Goal: Information Seeking & Learning: Check status

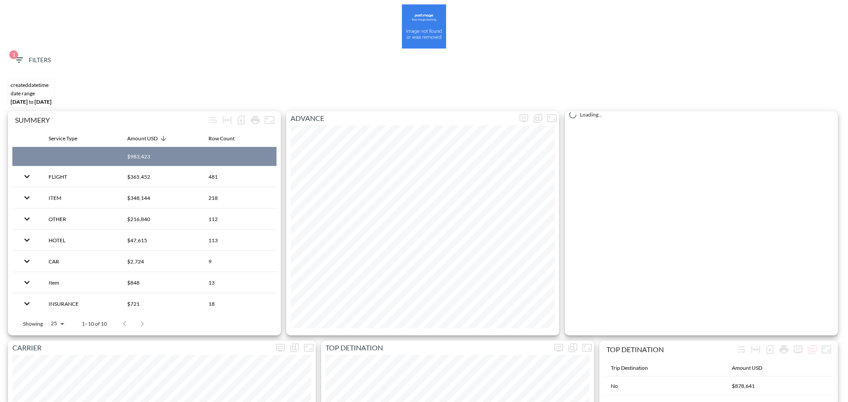
click at [23, 65] on icon "button" at bounding box center [19, 60] width 11 height 11
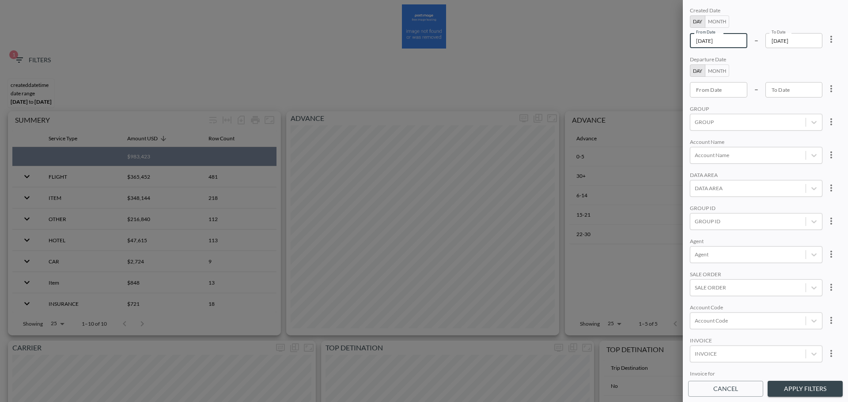
click at [735, 46] on input "[DATE]" at bounding box center [718, 40] width 57 height 15
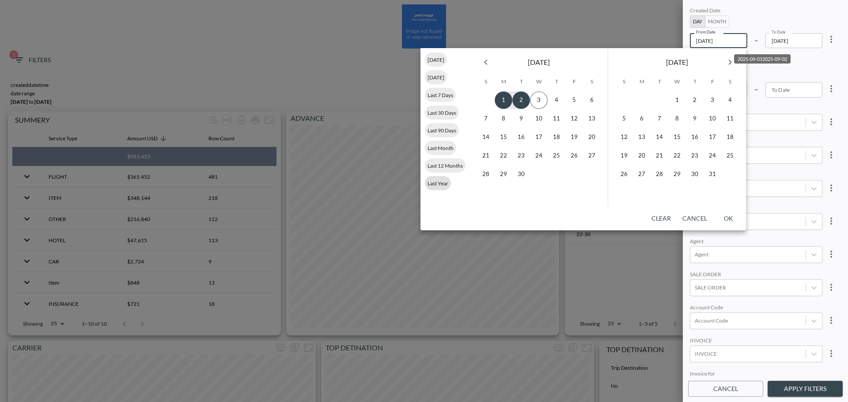
click at [433, 183] on span "Last Year" at bounding box center [438, 183] width 26 height 7
type input "[DATE]"
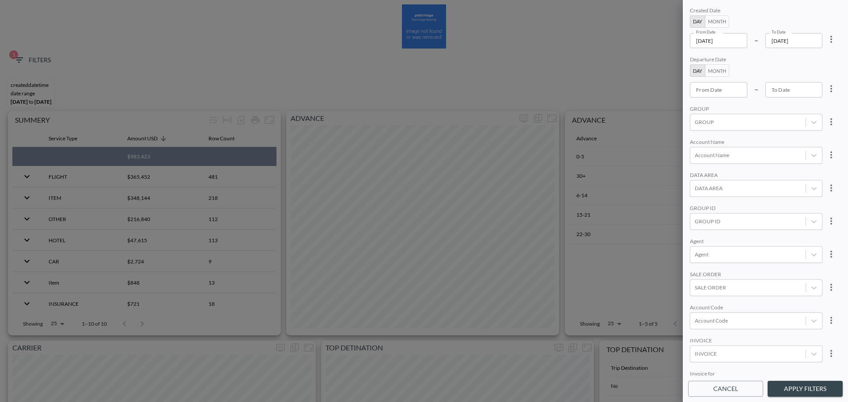
click at [808, 43] on input "[DATE]" at bounding box center [793, 40] width 57 height 15
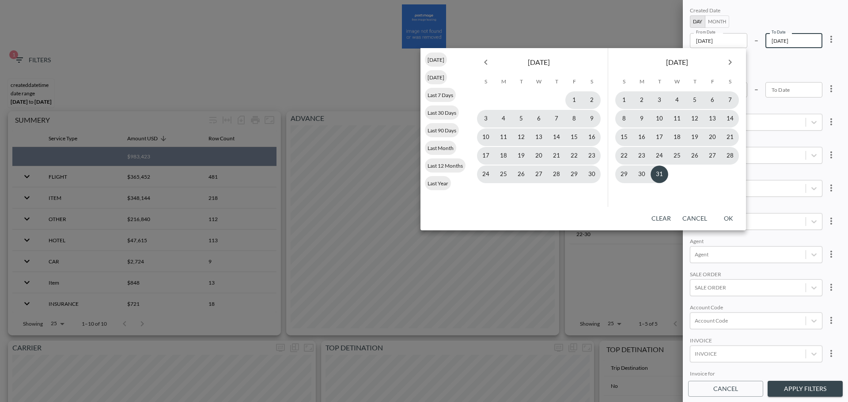
click at [731, 66] on icon "Next month" at bounding box center [730, 62] width 11 height 11
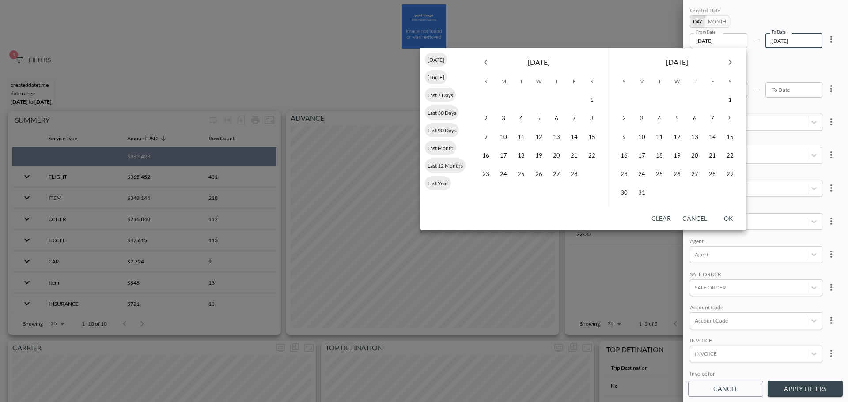
click at [731, 66] on icon "Next month" at bounding box center [730, 62] width 11 height 11
click at [731, 63] on icon "Next month" at bounding box center [730, 62] width 3 height 5
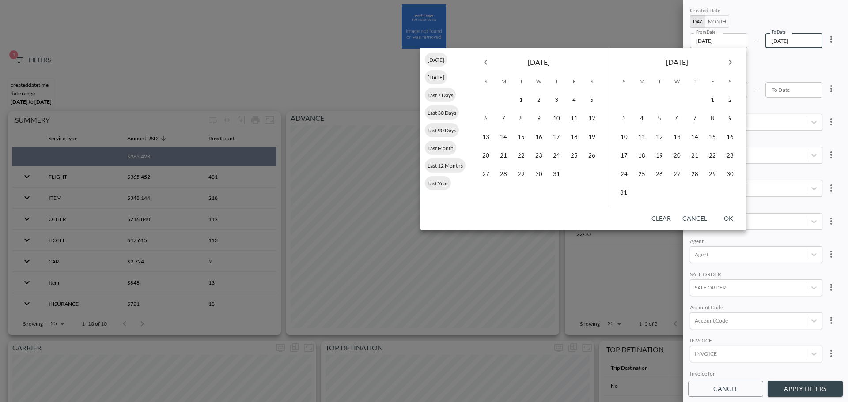
click at [731, 63] on icon "Next month" at bounding box center [730, 62] width 3 height 5
click at [486, 195] on button "31" at bounding box center [486, 193] width 18 height 18
type input "[DATE]"
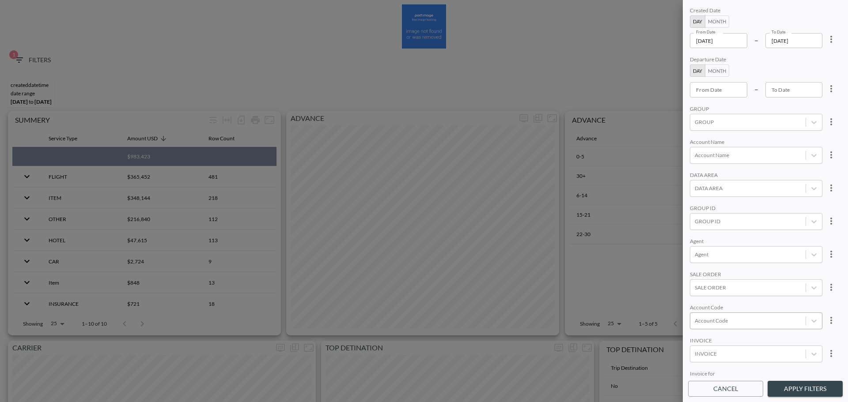
click at [715, 323] on div at bounding box center [748, 321] width 106 height 8
type input "ג"
click at [695, 292] on input "DULT" at bounding box center [696, 292] width 19 height 19
type input "DULT"
click at [728, 269] on div "Created Date Day Month From Date [DATE] From Date – To Date [DATE] To Date Depa…" at bounding box center [765, 190] width 155 height 371
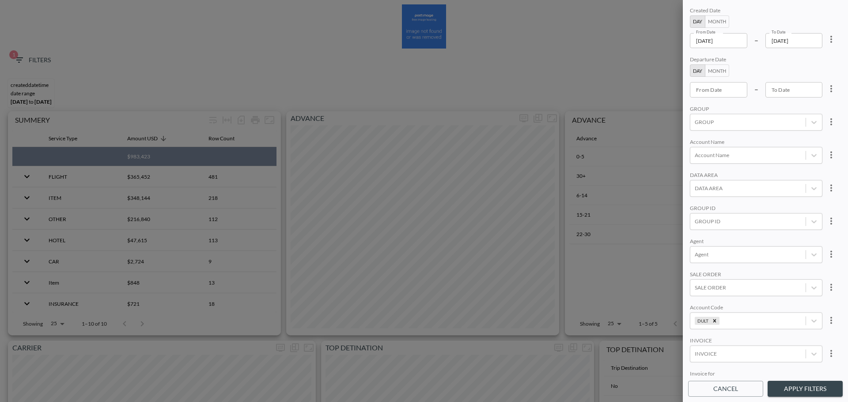
scroll to position [125, 0]
click at [714, 294] on body "BI.P.EYE, Interactive Analytics Dashboards 1 Filters CREATEDDATETIME DATE RANGE…" at bounding box center [424, 201] width 848 height 402
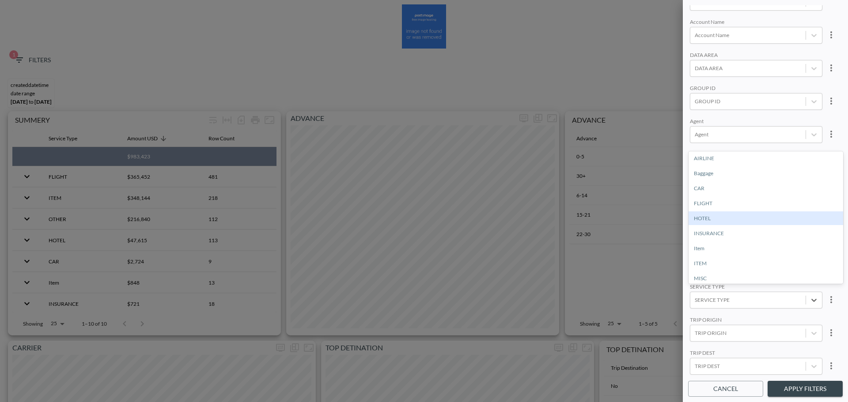
click at [713, 215] on div "HOTEL" at bounding box center [766, 219] width 155 height 14
click at [818, 399] on div "Created Date Day Month From Date [DATE] From Date – To Date [DATE] To Date Depa…" at bounding box center [765, 201] width 165 height 402
click at [820, 390] on button "Apply Filters" at bounding box center [805, 389] width 75 height 16
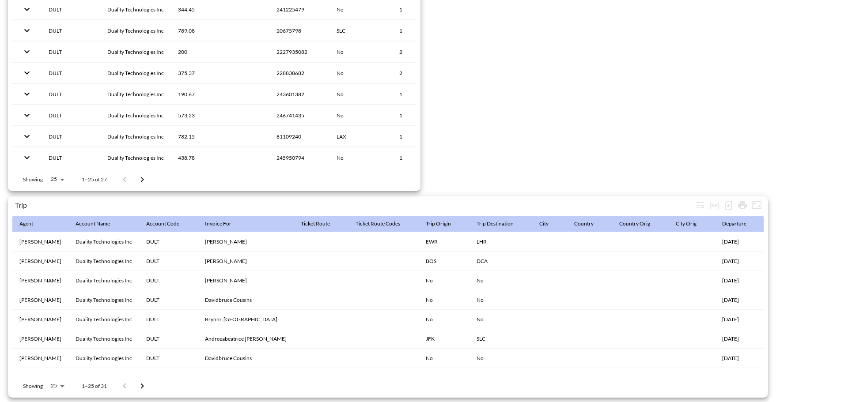
scroll to position [1389, 0]
click at [729, 204] on icon "Number of rows selected for download: 31" at bounding box center [729, 206] width 4 height 4
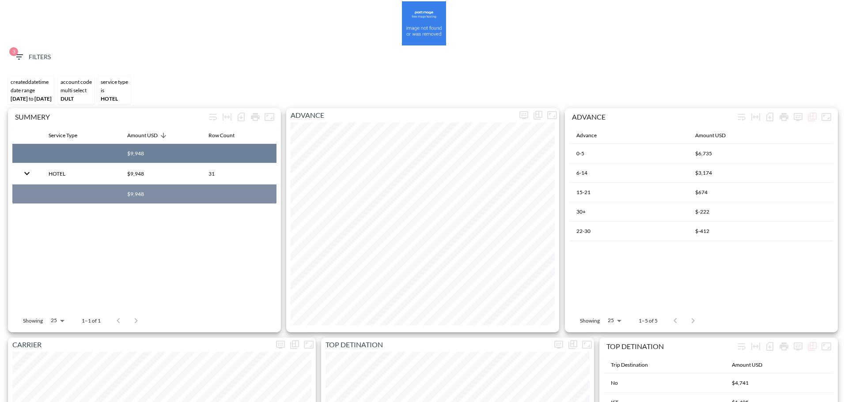
scroll to position [0, 0]
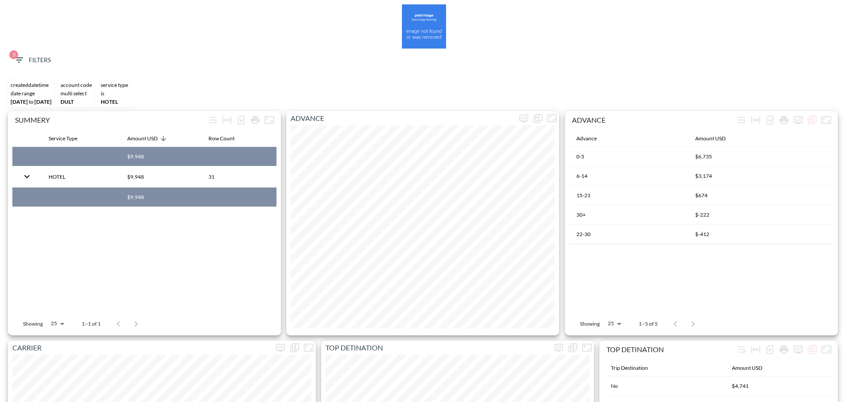
click at [14, 56] on span "3" at bounding box center [13, 54] width 9 height 9
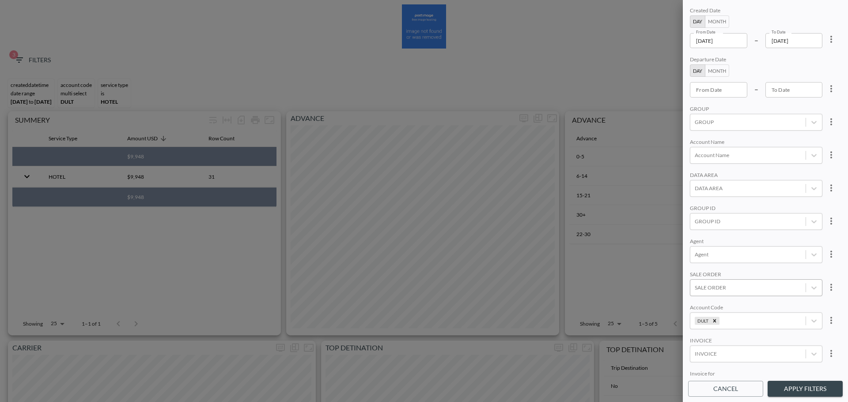
scroll to position [125, 0]
click at [814, 383] on button "Apply Filters" at bounding box center [805, 389] width 75 height 16
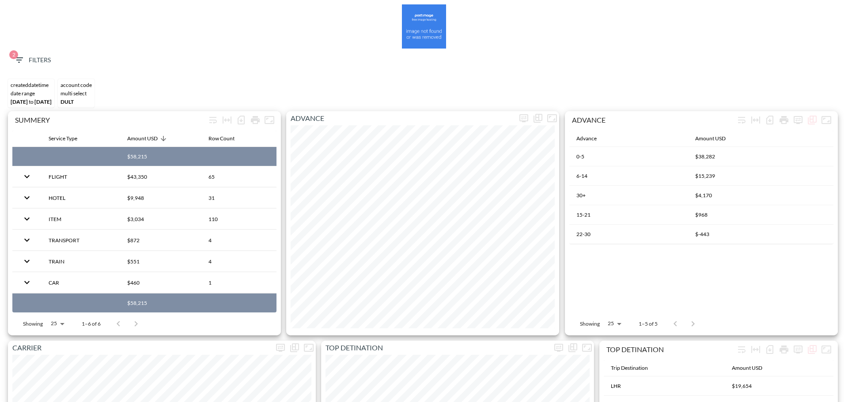
click at [11, 51] on span "2" at bounding box center [13, 54] width 9 height 9
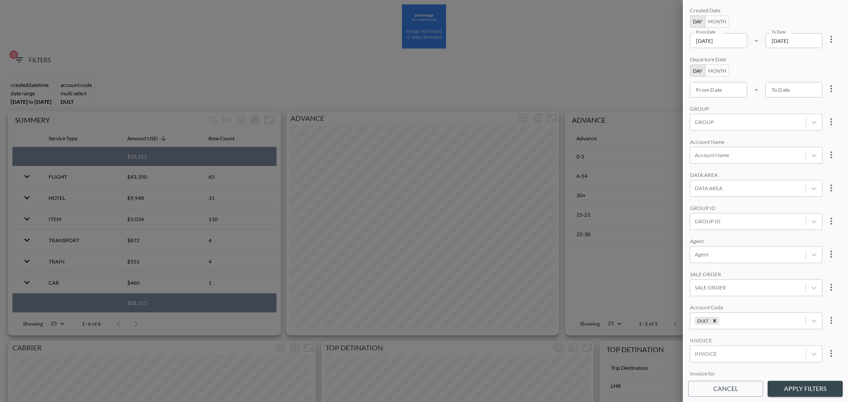
click at [13, 52] on div at bounding box center [424, 201] width 848 height 402
click at [830, 40] on icon "more" at bounding box center [831, 39] width 11 height 11
click at [804, 61] on li "Clear" at bounding box center [799, 60] width 80 height 16
type input "YYYY-MM-DD"
click at [720, 89] on input "YYYY-MM-DD" at bounding box center [718, 89] width 57 height 15
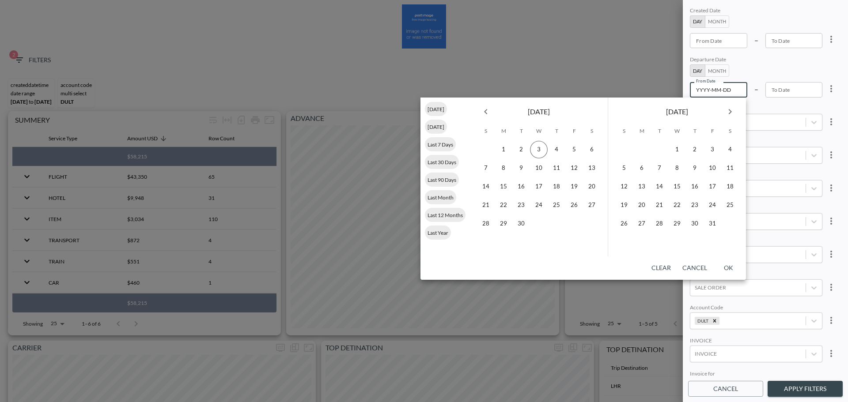
click at [714, 69] on button "Month" at bounding box center [717, 70] width 24 height 12
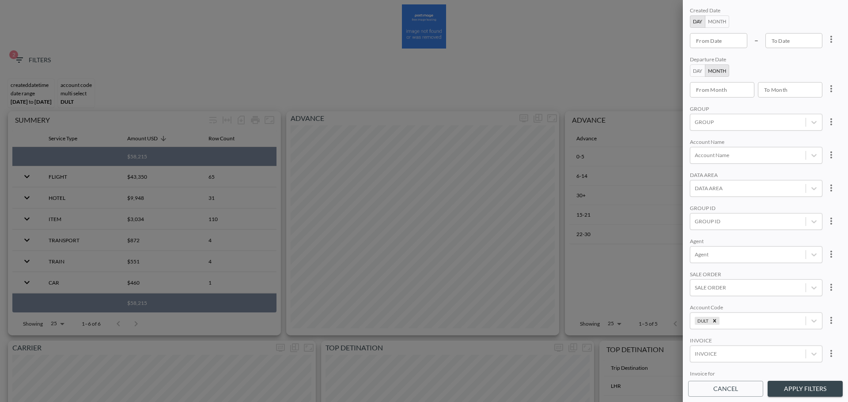
click at [737, 94] on input "From Month" at bounding box center [719, 89] width 58 height 15
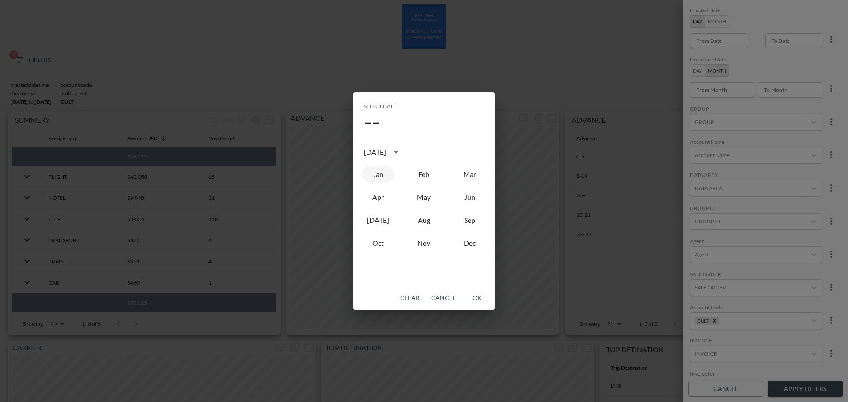
click at [372, 174] on button "Jan" at bounding box center [378, 175] width 32 height 16
click at [434, 223] on button "Aug" at bounding box center [424, 220] width 32 height 16
click at [379, 177] on button "Jan" at bounding box center [378, 175] width 32 height 16
type input "2025-01"
click at [481, 298] on button "OK" at bounding box center [477, 298] width 28 height 16
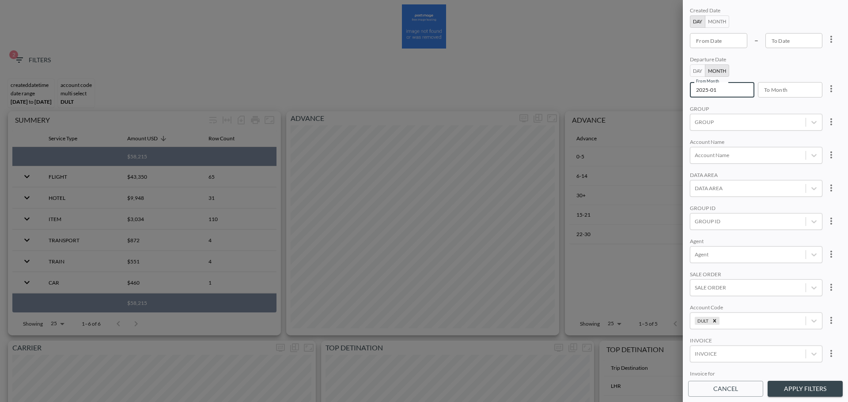
type input "YYYY-MM"
click at [807, 89] on input "YYYY-MM" at bounding box center [787, 89] width 58 height 15
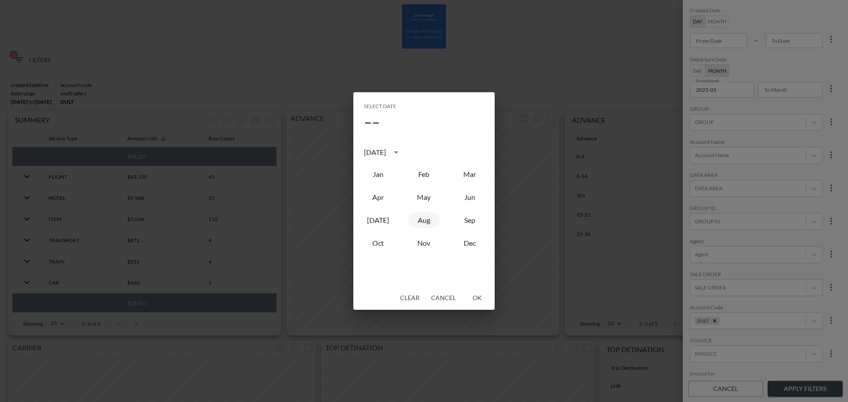
click at [425, 220] on button "Aug" at bounding box center [424, 220] width 32 height 16
type input "2025-08"
click at [479, 299] on button "OK" at bounding box center [477, 298] width 28 height 16
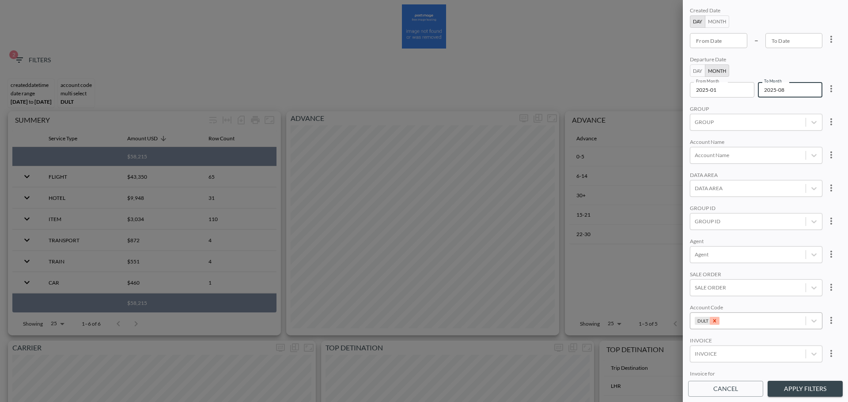
click at [715, 322] on icon "Remove DULT" at bounding box center [715, 321] width 6 height 6
click at [715, 322] on div at bounding box center [748, 321] width 106 height 8
type input "t"
click at [705, 296] on div "Create "TPLN"" at bounding box center [769, 290] width 155 height 14
type input "TPLN"
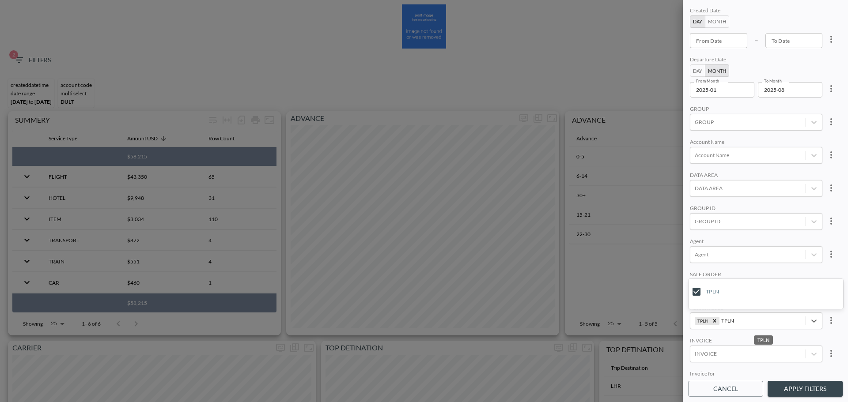
click at [733, 274] on div "SALE ORDER" at bounding box center [756, 275] width 133 height 8
click at [800, 387] on button "Apply Filters" at bounding box center [805, 389] width 75 height 16
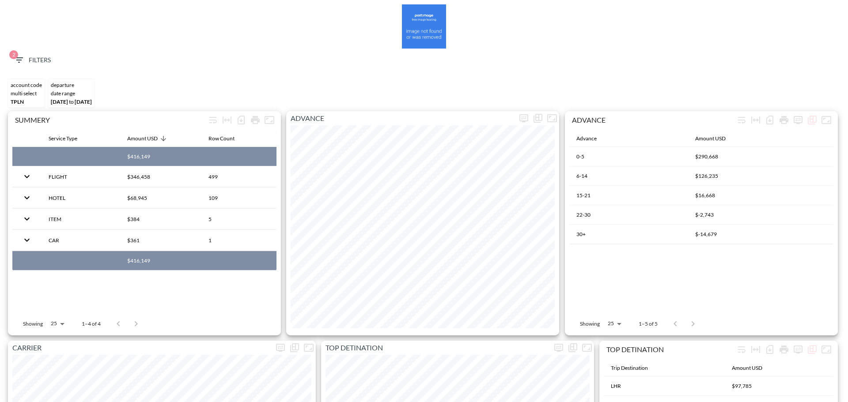
click at [24, 52] on button "2 Filters" at bounding box center [32, 60] width 44 height 16
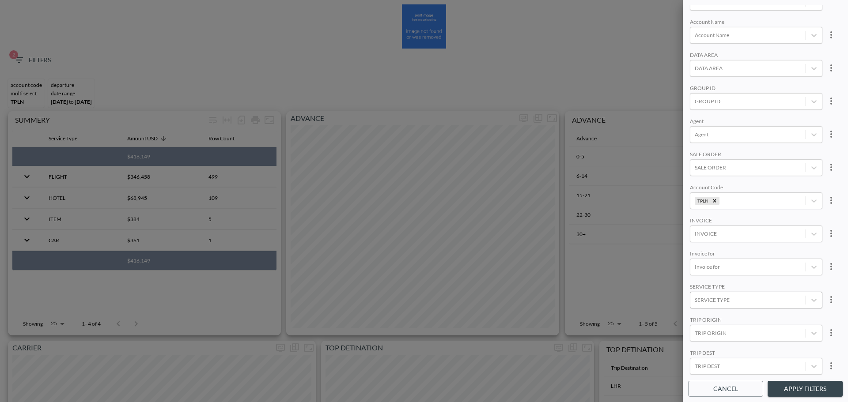
click at [735, 296] on div at bounding box center [748, 300] width 106 height 8
click at [799, 392] on button "Apply Filters" at bounding box center [805, 389] width 75 height 16
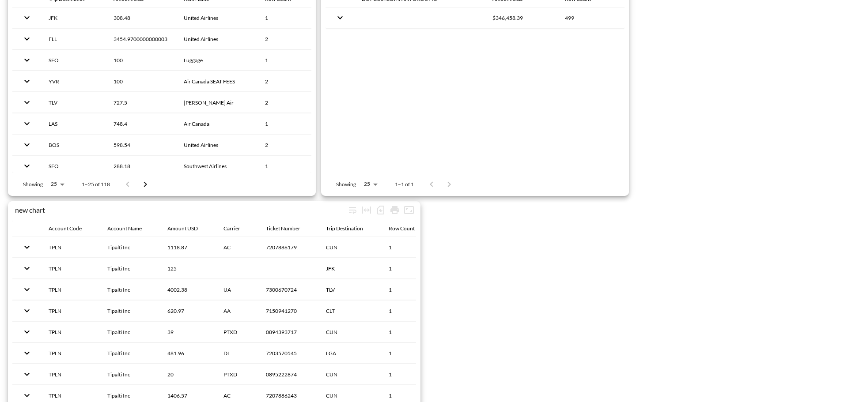
scroll to position [1389, 0]
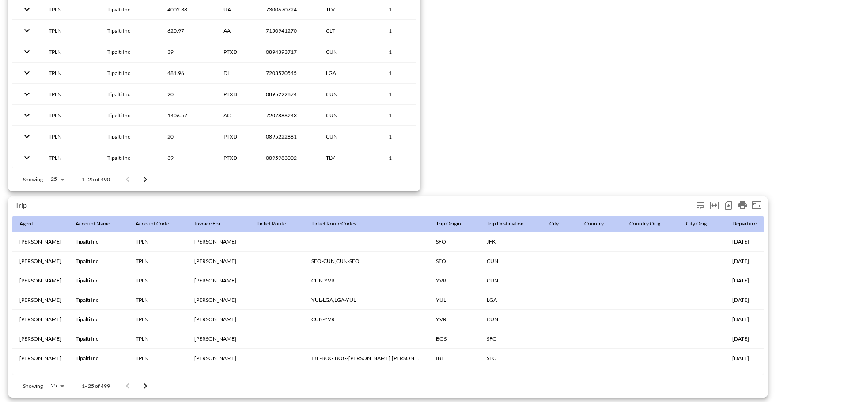
click at [728, 204] on icon "Number of rows selected for download: 499" at bounding box center [729, 206] width 4 height 4
